Goal: Task Accomplishment & Management: Manage account settings

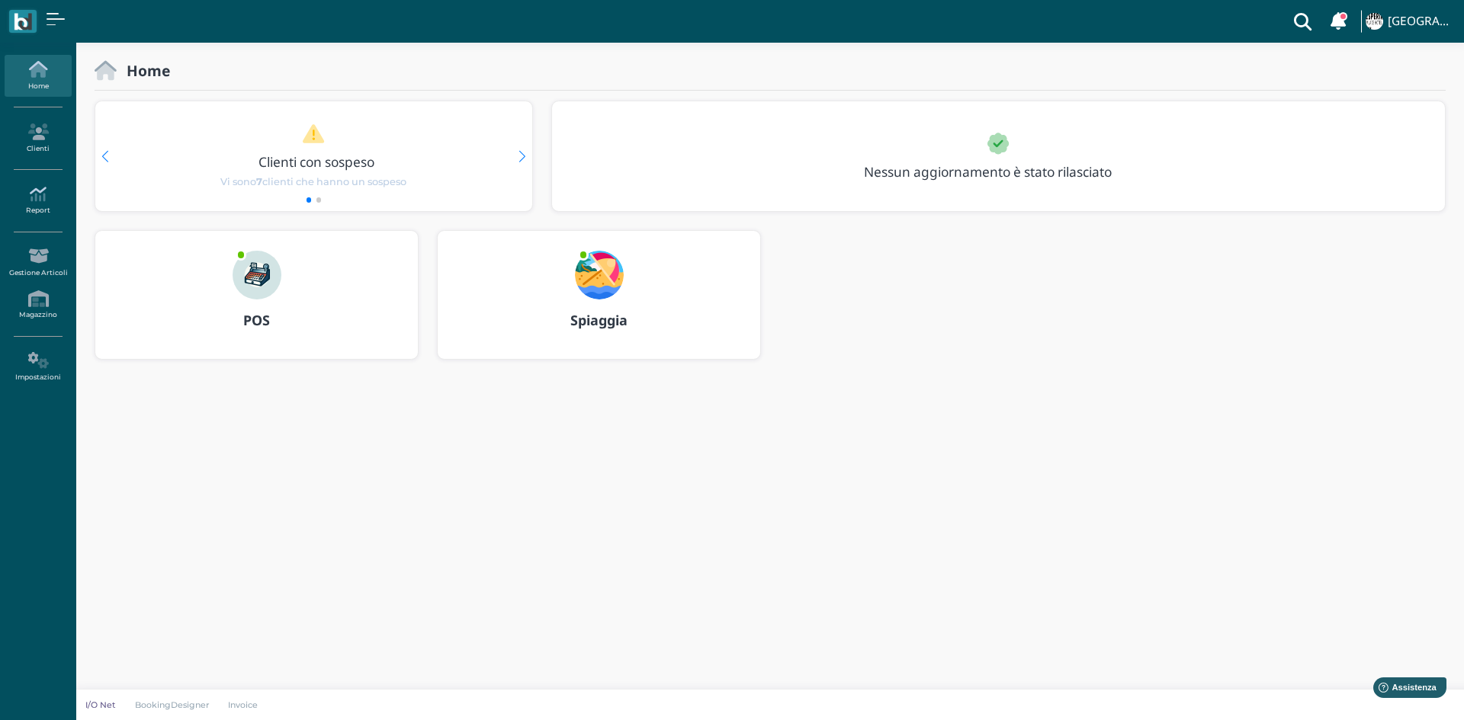
click at [47, 197] on icon at bounding box center [38, 194] width 66 height 17
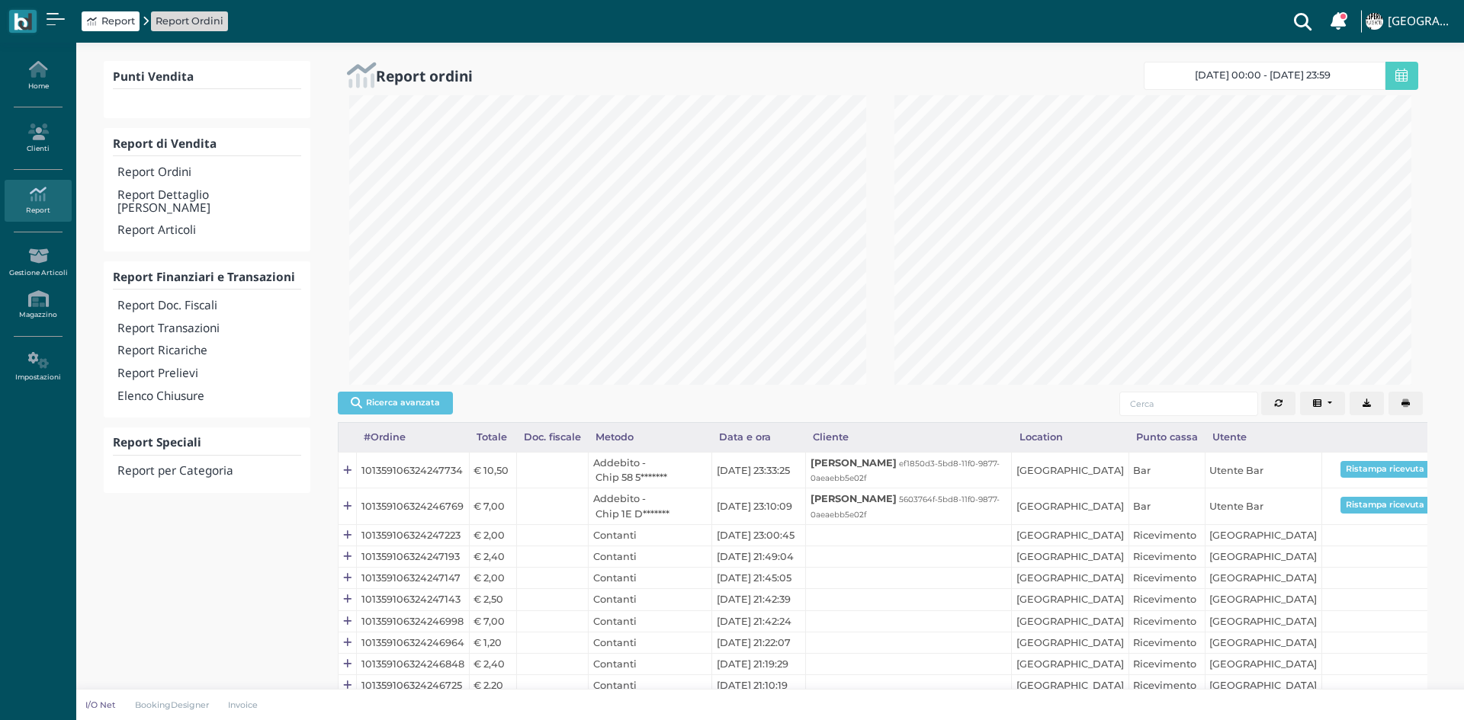
select select
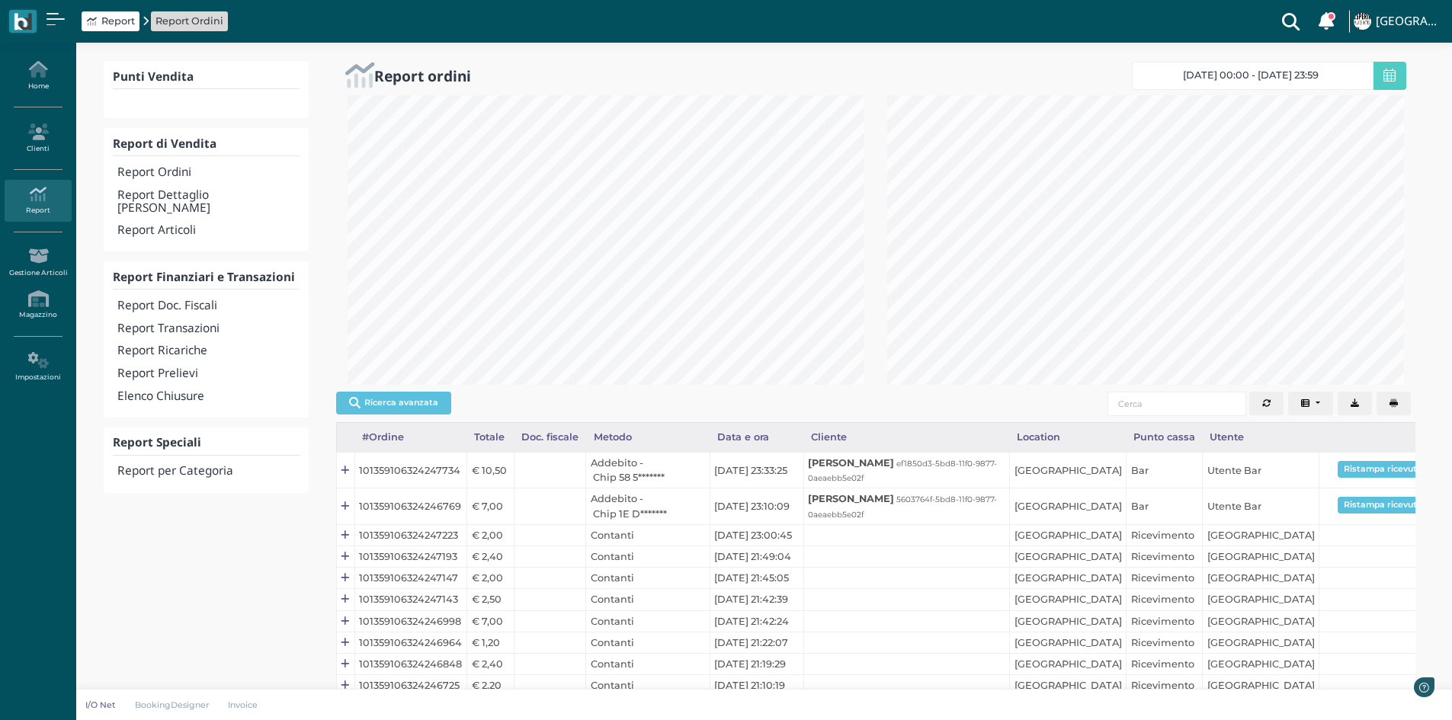
scroll to position [290, 540]
select select
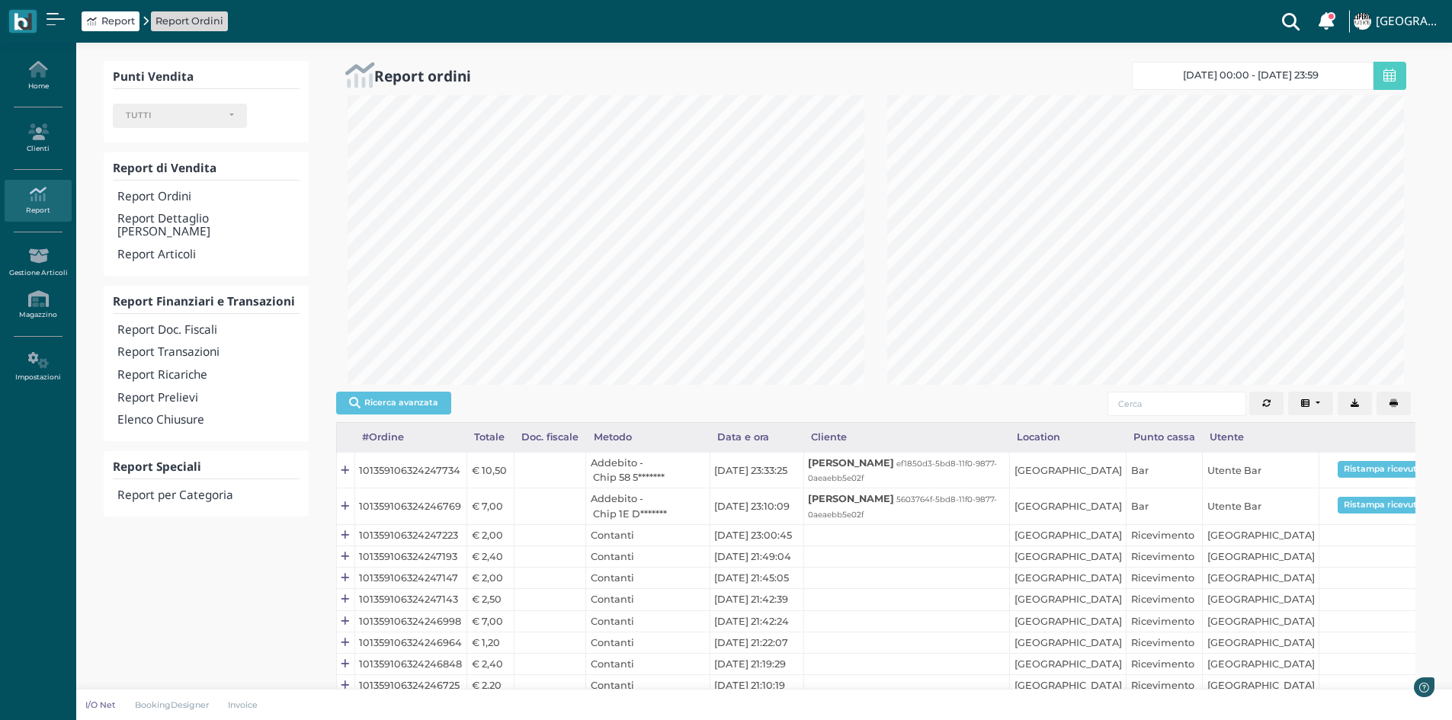
scroll to position [762014, 761764]
click at [198, 324] on h4 "Report Doc. Fiscali" at bounding box center [207, 330] width 181 height 13
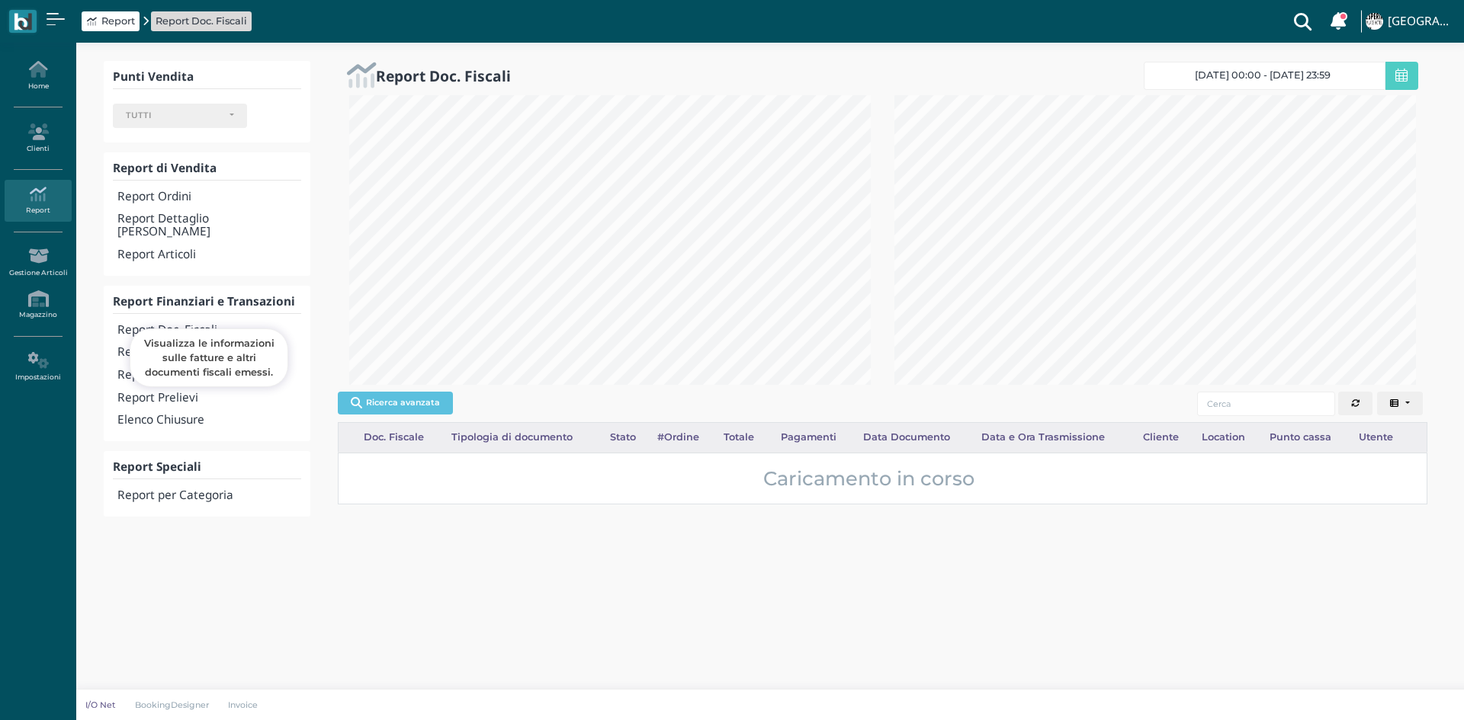
select select
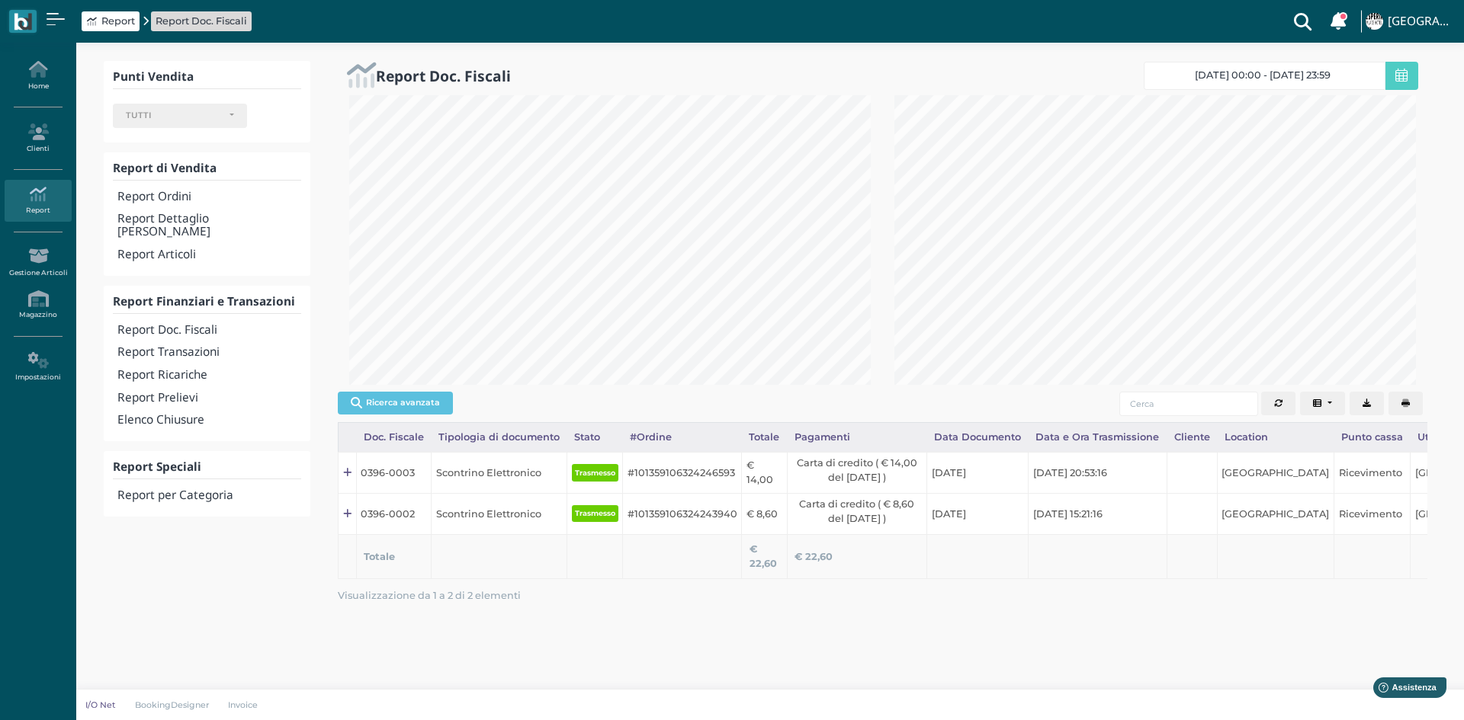
click at [1409, 399] on icon "button" at bounding box center [1405, 403] width 8 height 8
click at [190, 414] on h4 "Elenco Chiusure" at bounding box center [209, 420] width 184 height 13
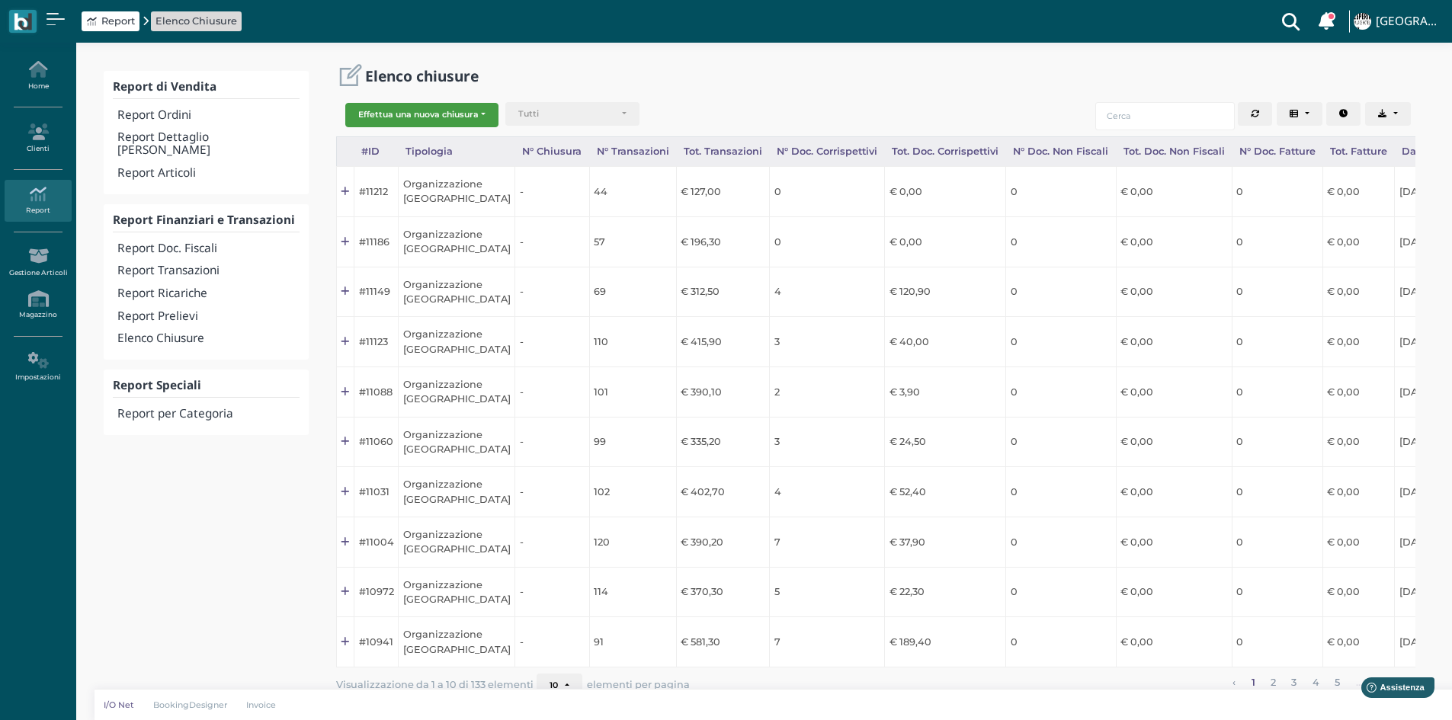
click at [396, 118] on button "Effettua una nuova chiusura" at bounding box center [421, 115] width 153 height 24
click at [396, 145] on span "Organizzazione" at bounding box center [405, 140] width 118 height 20
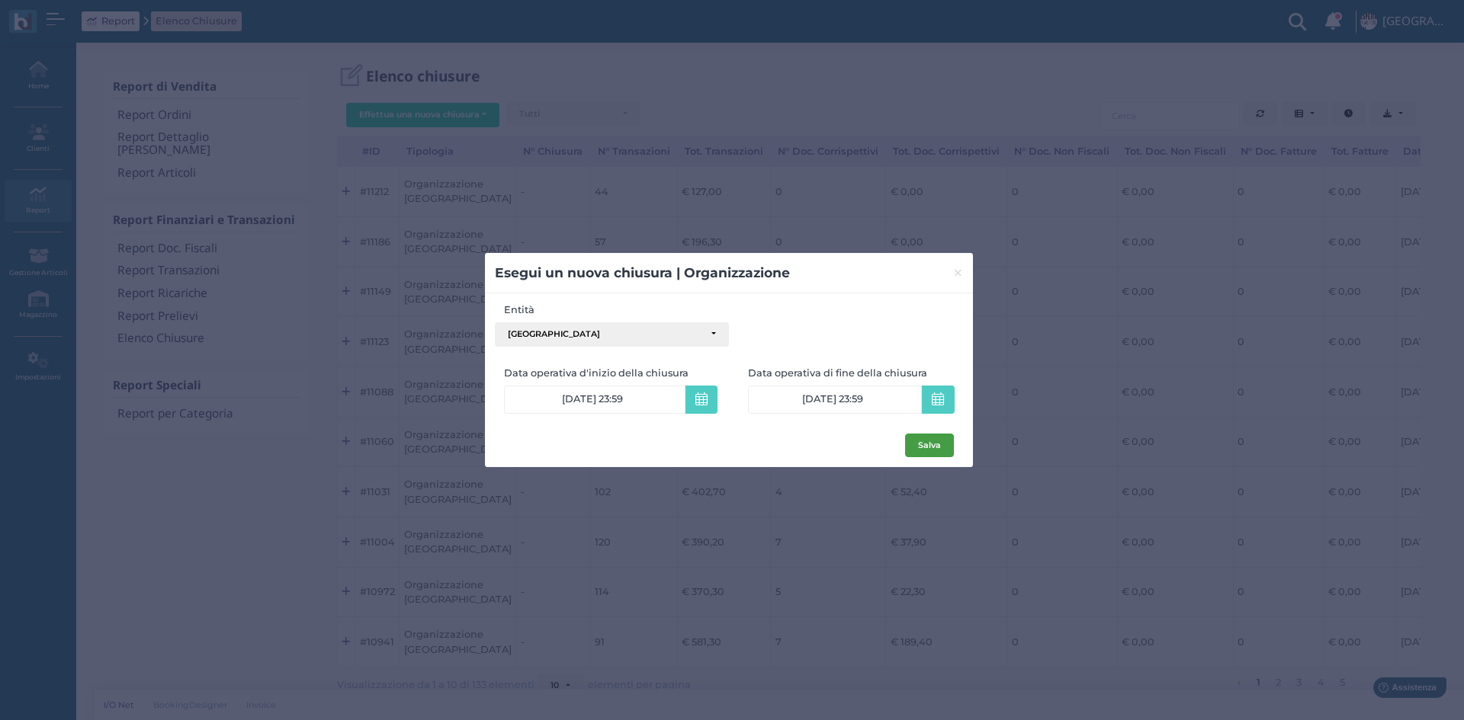
click at [920, 443] on button "Salva" at bounding box center [929, 446] width 49 height 24
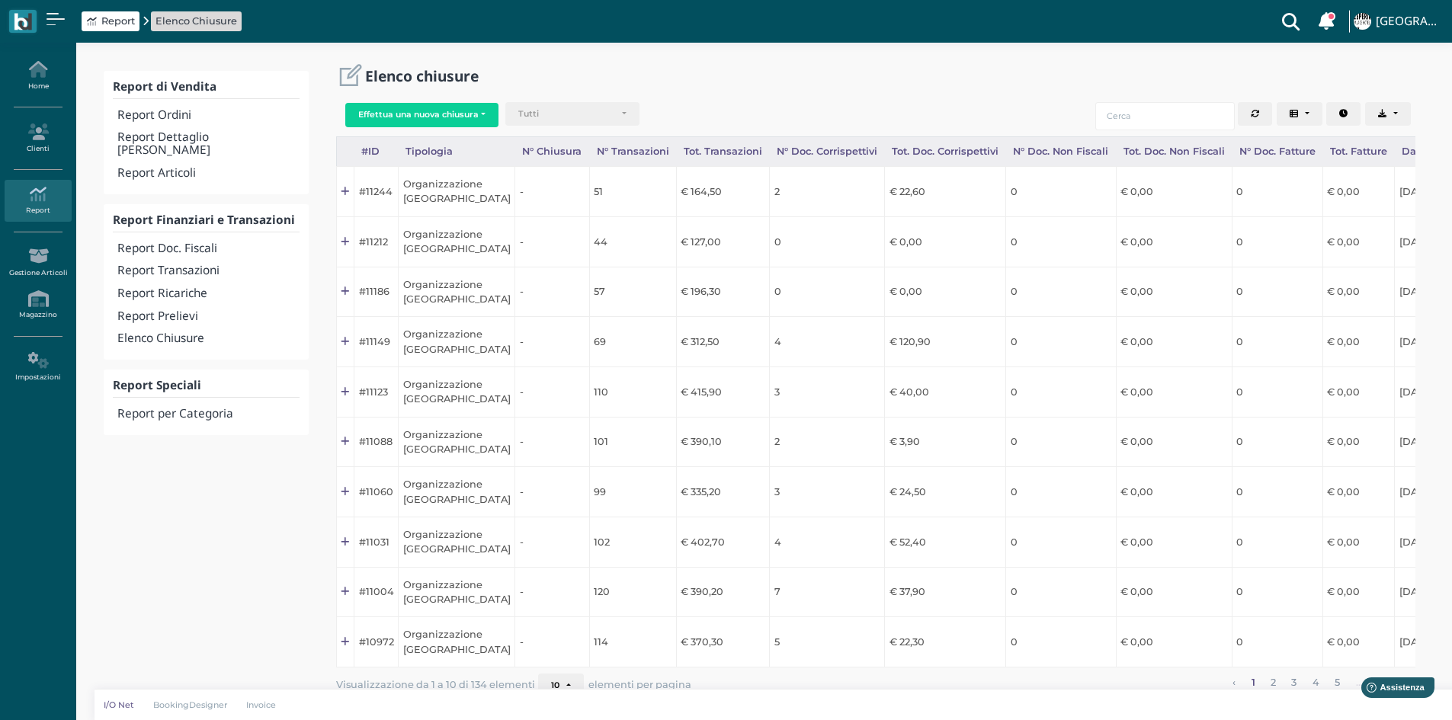
scroll to position [0, 150]
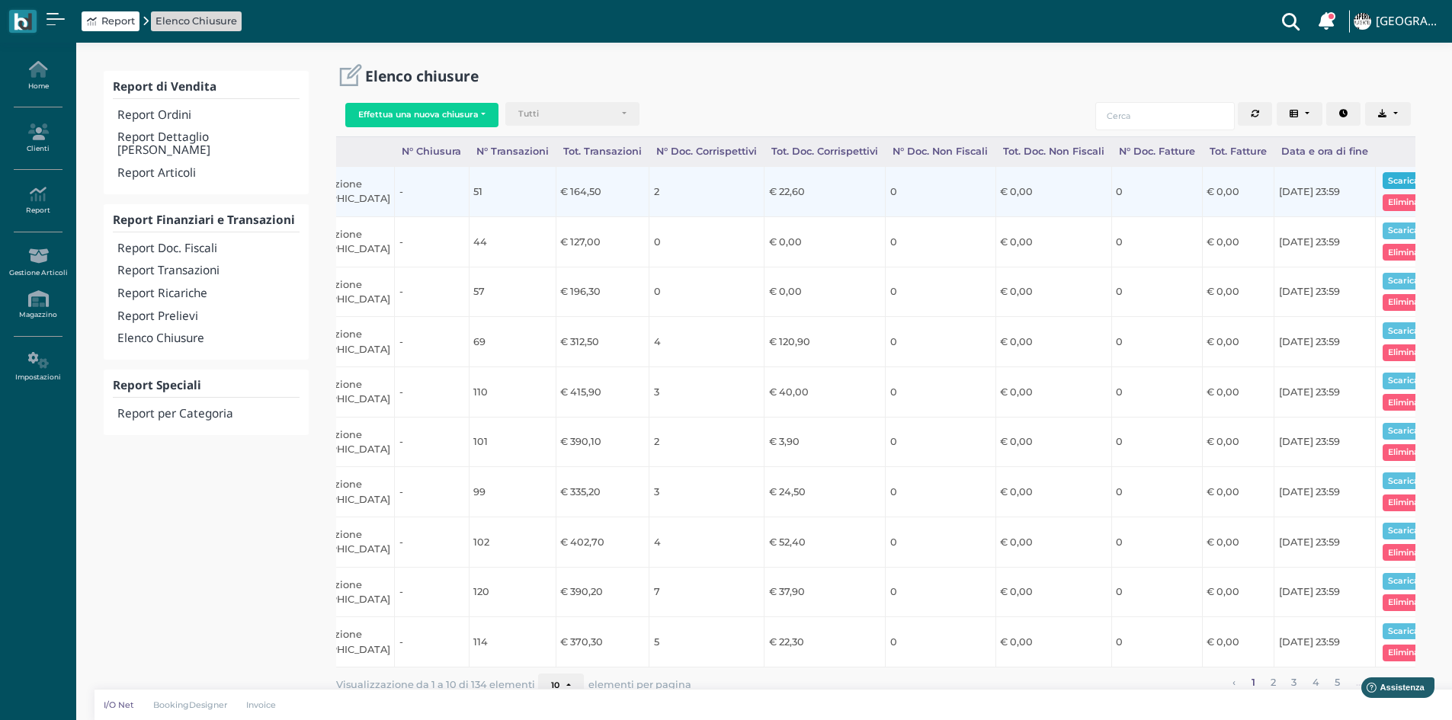
click at [1387, 178] on button "Scarica pdf" at bounding box center [1412, 180] width 59 height 17
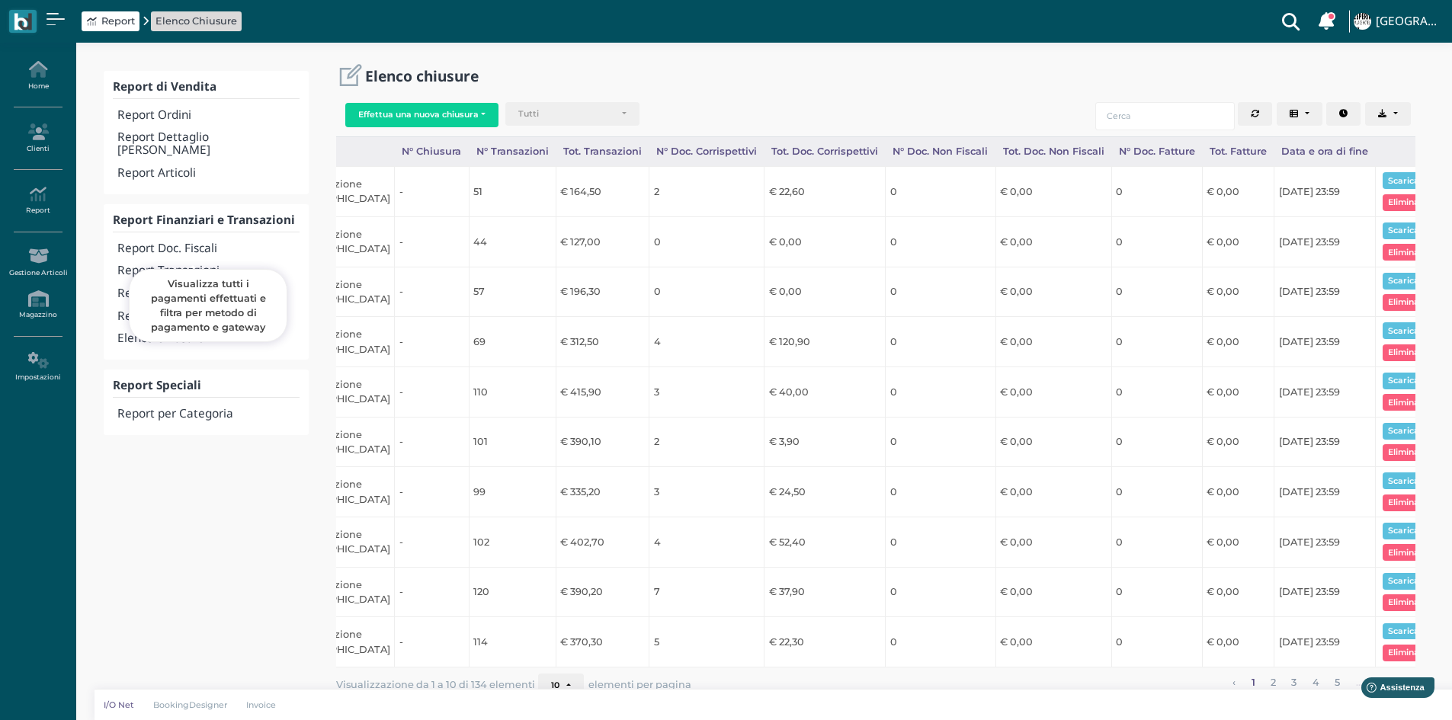
click at [172, 265] on h4 "Report Transazioni" at bounding box center [207, 271] width 181 height 13
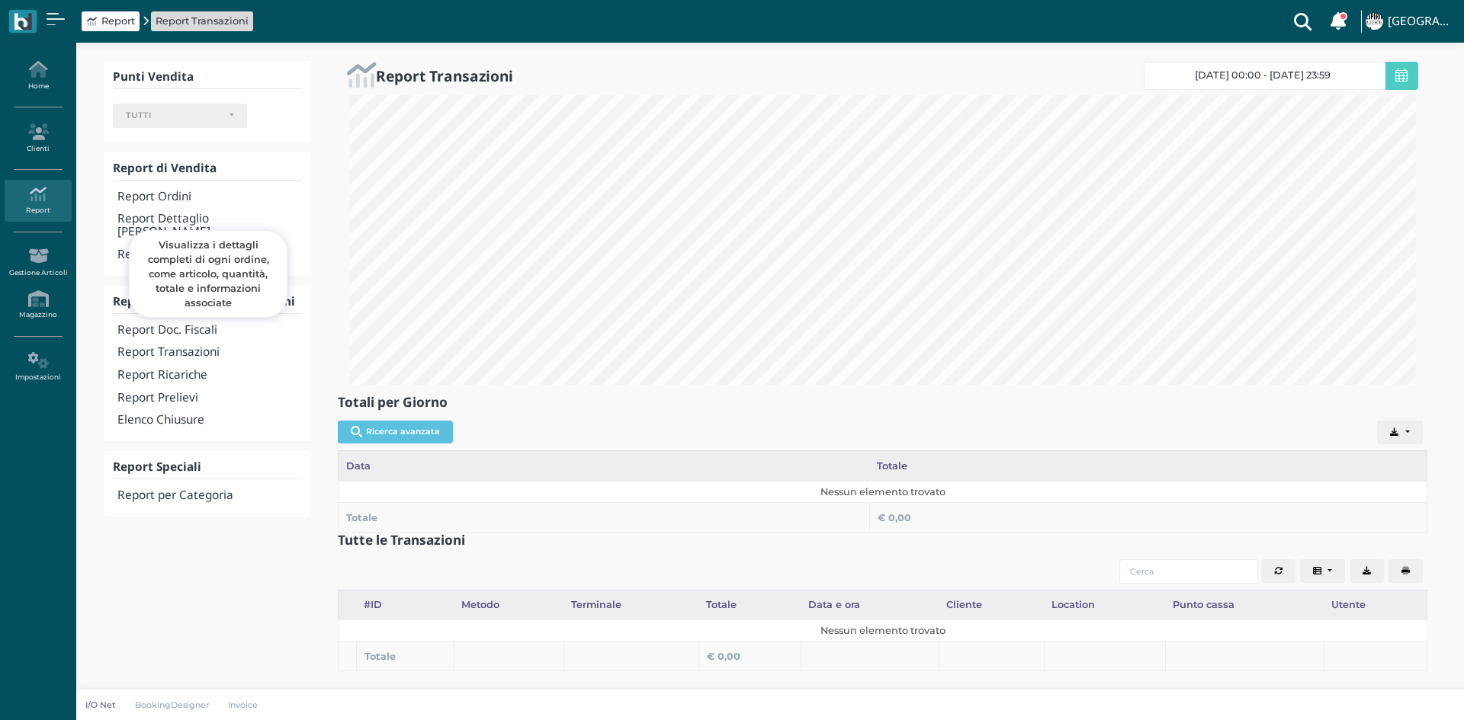
select select
click at [1237, 81] on span "[DATE] 00:00 - [DATE] 23:59" at bounding box center [1263, 75] width 136 height 12
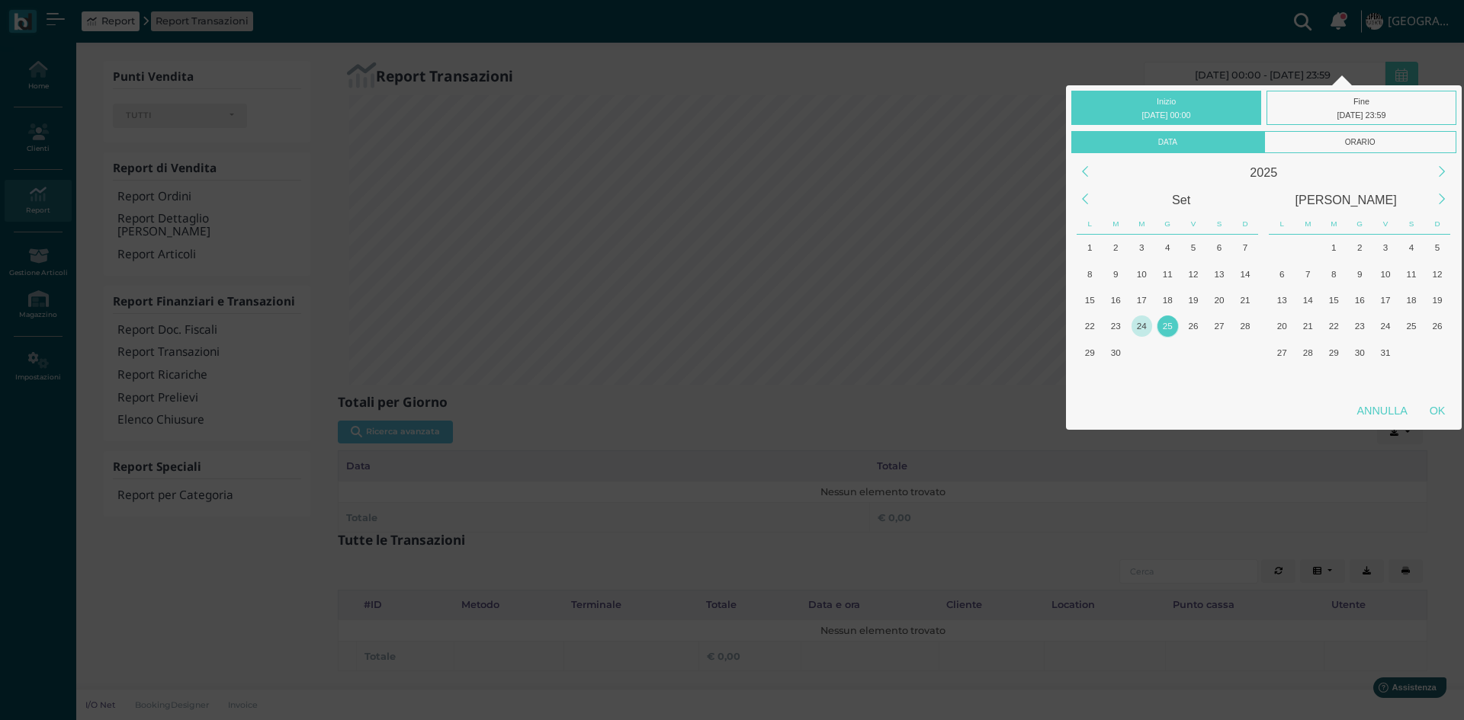
click at [1143, 326] on div "24" at bounding box center [1141, 326] width 21 height 21
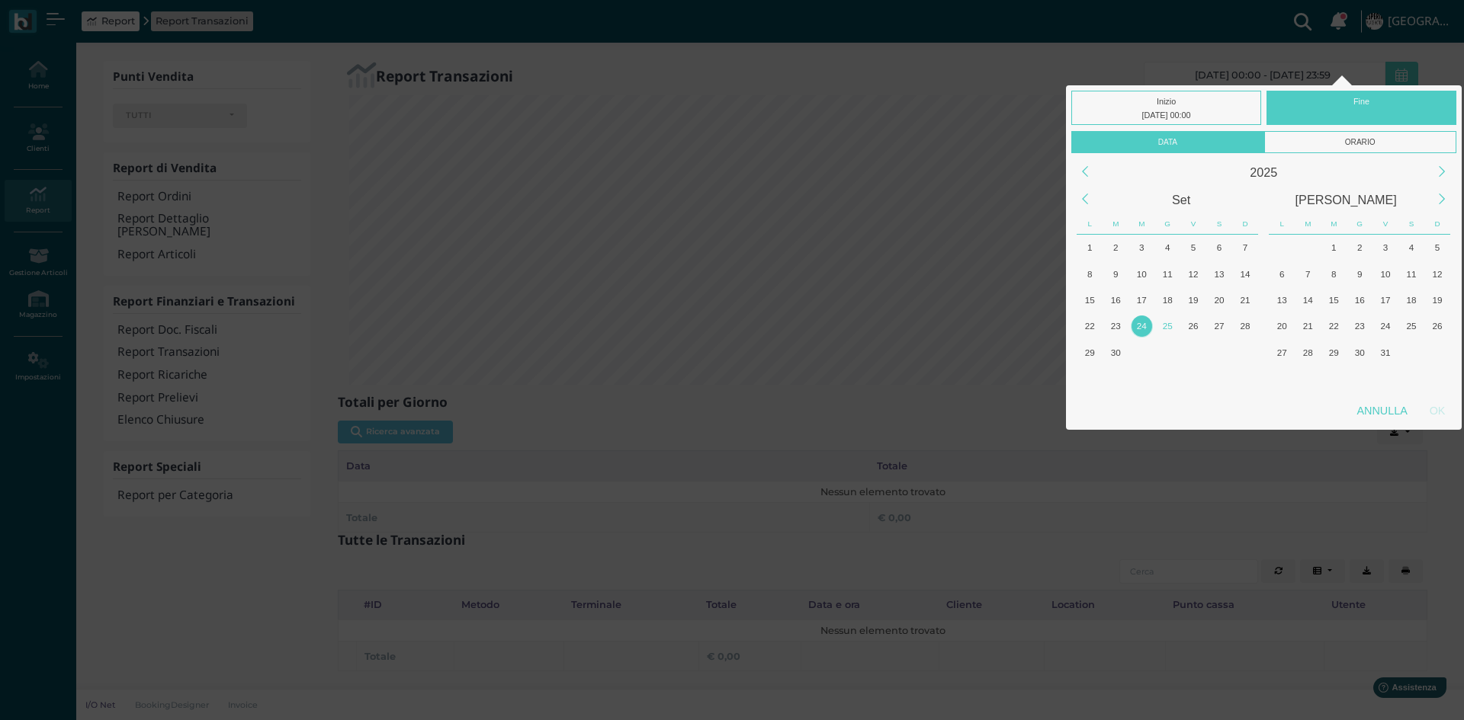
click at [1143, 326] on div "24" at bounding box center [1141, 326] width 21 height 21
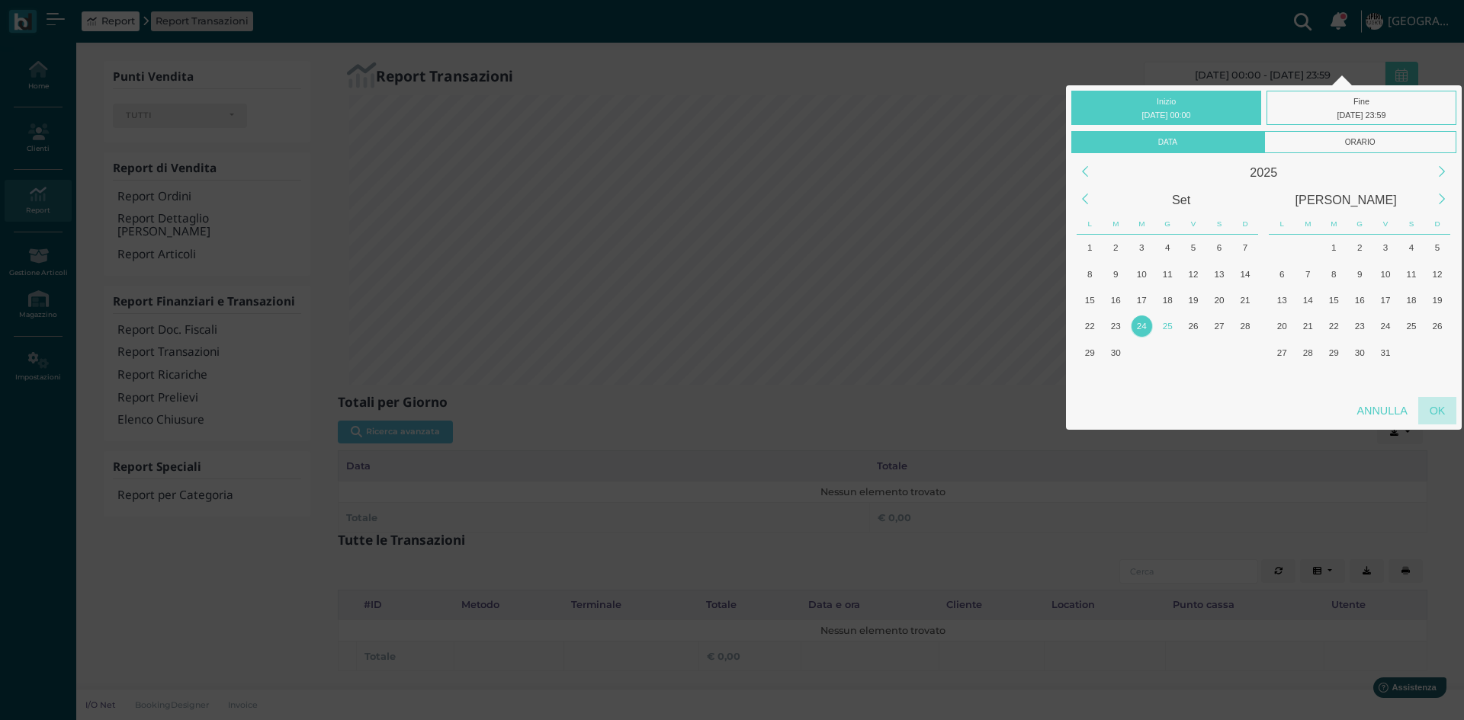
click at [1445, 410] on div "OK" at bounding box center [1437, 410] width 38 height 27
type input "[DATE] 00:00 - [DATE] 23:59"
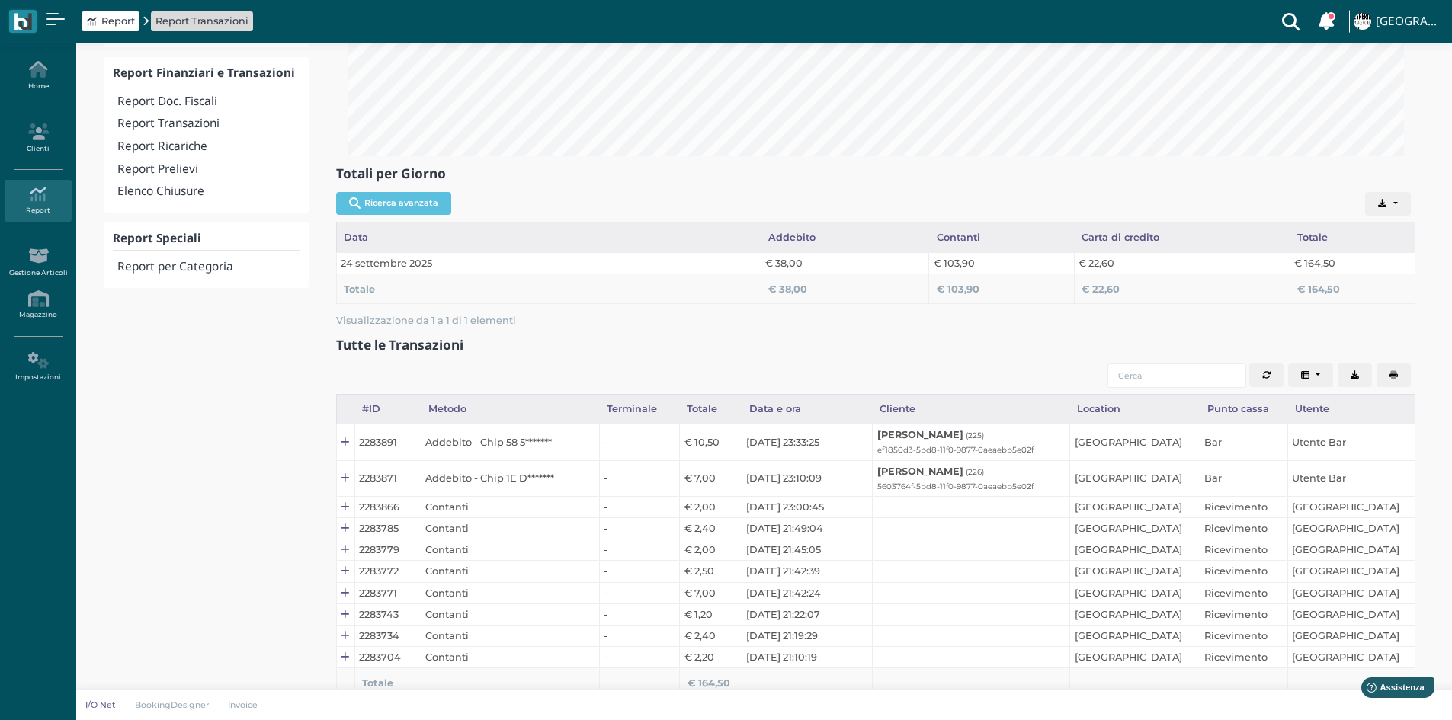
scroll to position [0, 0]
